Goal: Information Seeking & Learning: Learn about a topic

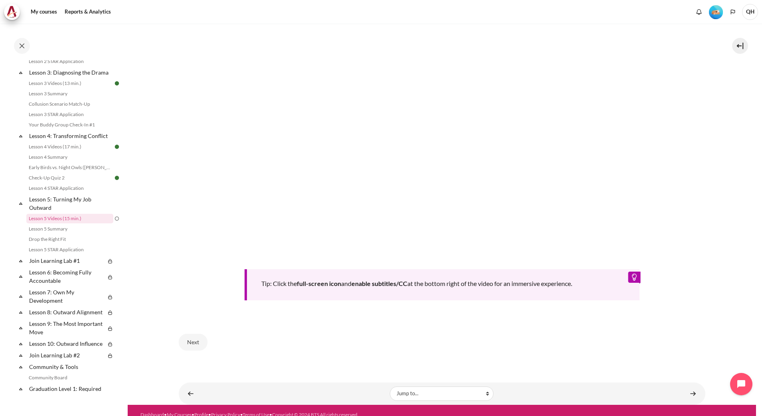
scroll to position [269, 0]
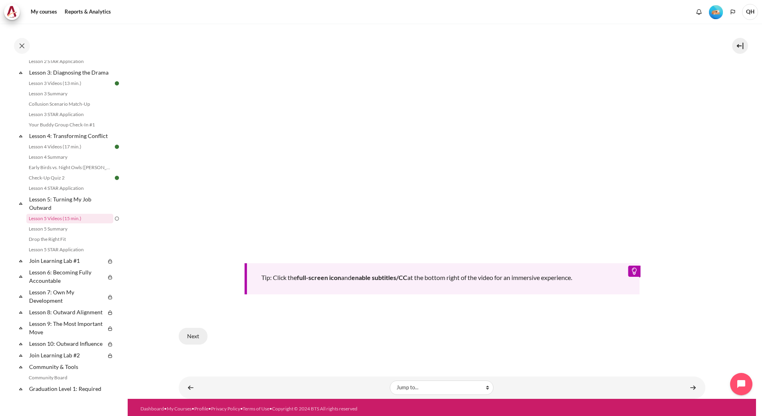
click at [197, 334] on button "Next" at bounding box center [193, 336] width 29 height 17
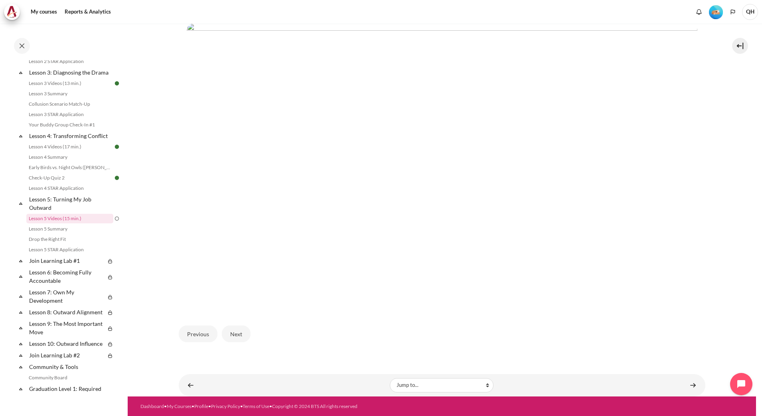
scroll to position [180, 0]
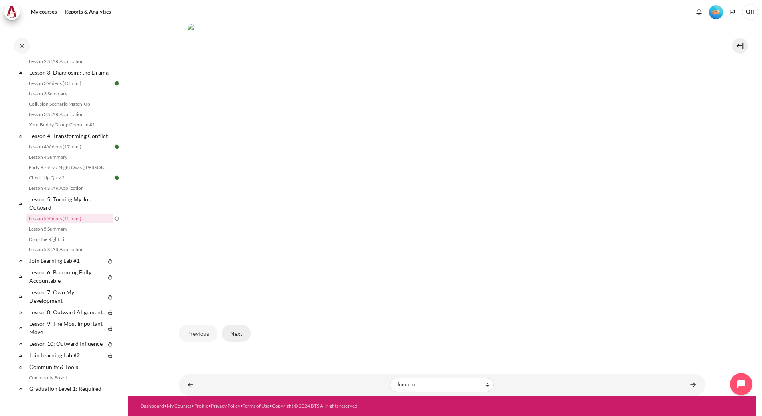
click at [239, 336] on button "Next" at bounding box center [236, 333] width 29 height 17
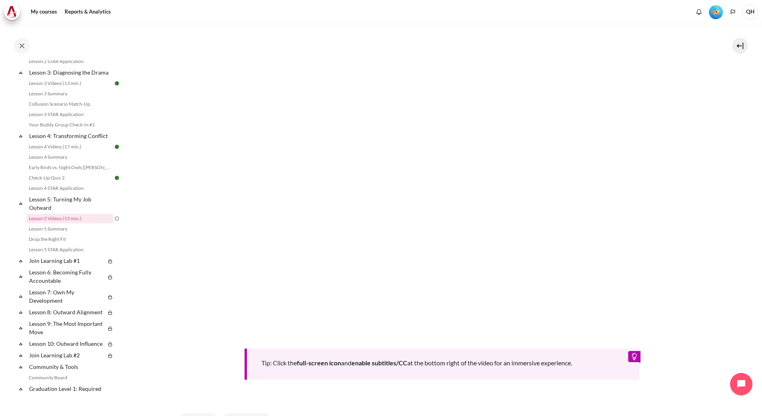
scroll to position [199, 0]
